Goal: Task Accomplishment & Management: Complete application form

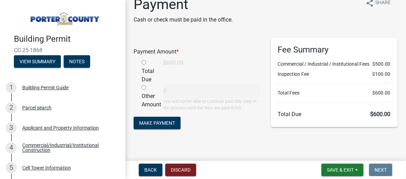
scroll to position [18, 0]
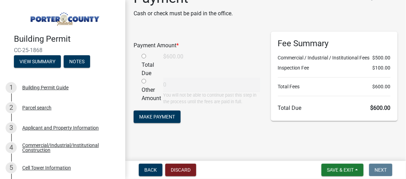
click at [143, 57] on input "radio" at bounding box center [144, 56] width 5 height 5
radio input "true"
type input "600"
click at [169, 114] on span "Make Payment" at bounding box center [157, 117] width 36 height 6
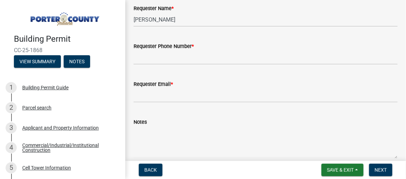
scroll to position [496, 0]
